Goal: Information Seeking & Learning: Learn about a topic

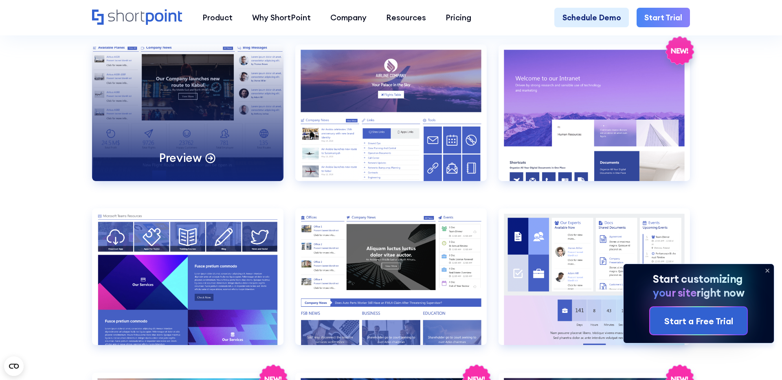
scroll to position [1200, 0]
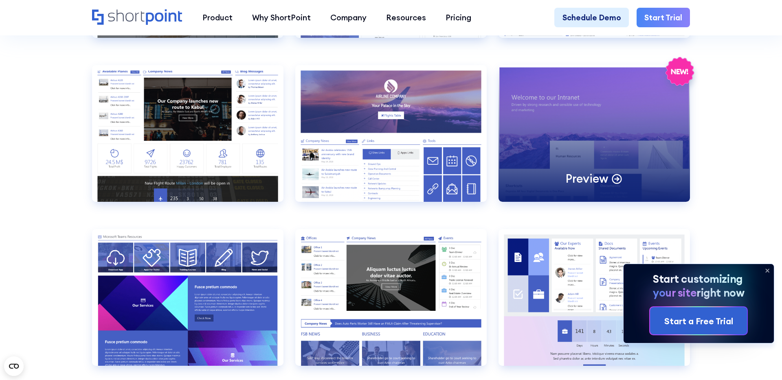
click at [571, 132] on div "Preview" at bounding box center [593, 133] width 191 height 137
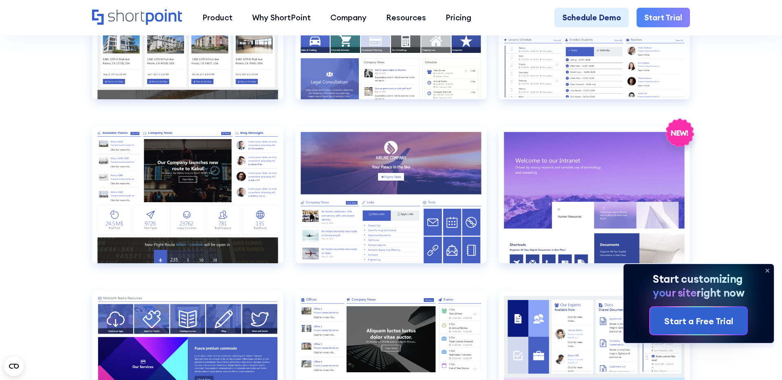
scroll to position [1143, 0]
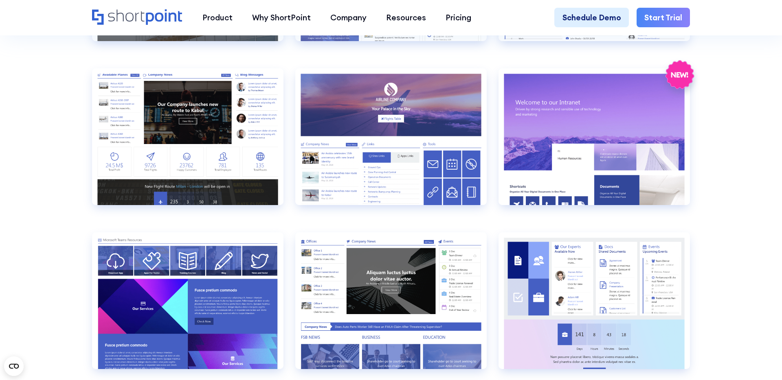
scroll to position [1200, 0]
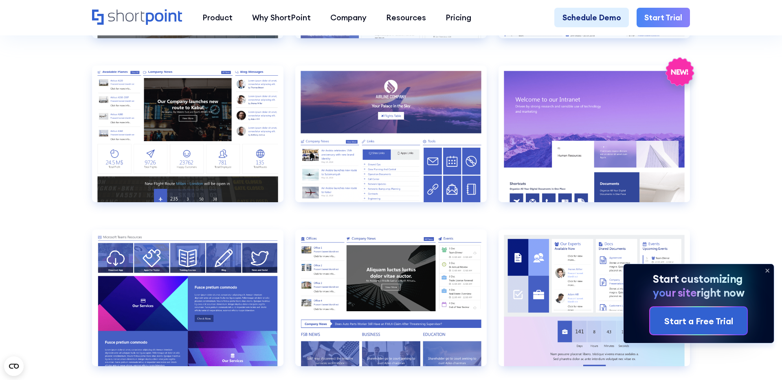
click at [29, 189] on section "SHAREPOINT INTRANET TEMPLATES Fully customizable SharePoint templates with Shor…" at bounding box center [391, 258] width 782 height 2876
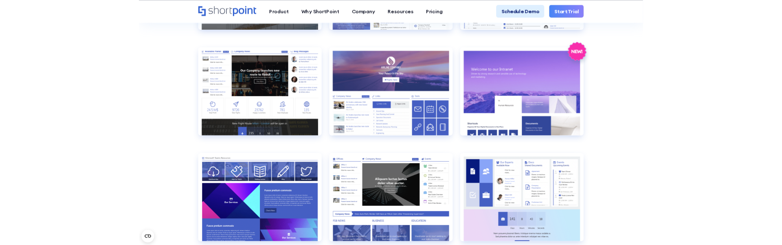
scroll to position [1196, 0]
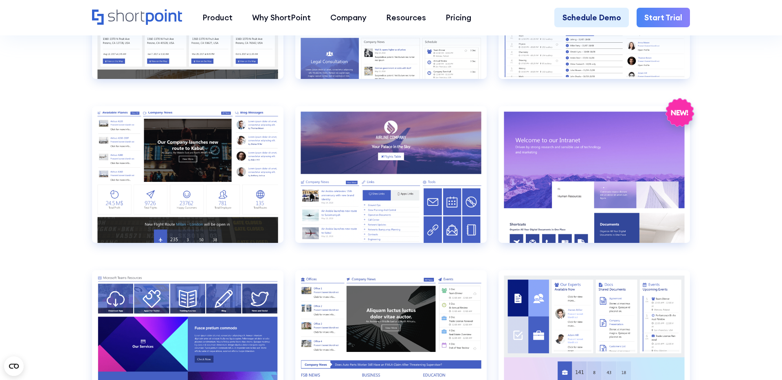
scroll to position [1160, 0]
